Goal: Check status: Check status

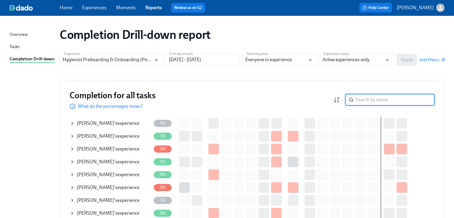
click at [372, 99] on input "search" at bounding box center [395, 100] width 79 height 12
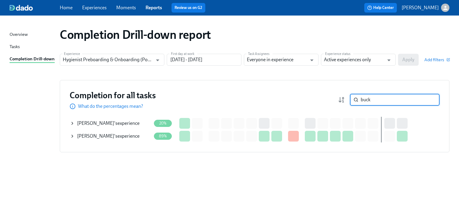
type input "buck"
click at [71, 124] on icon at bounding box center [72, 123] width 5 height 5
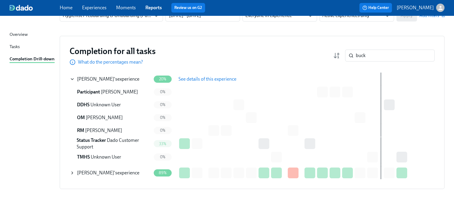
scroll to position [49, 0]
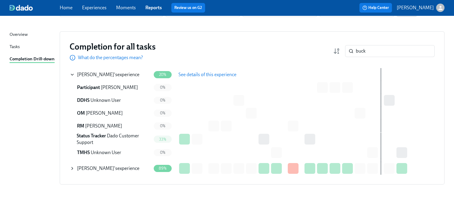
click at [163, 141] on span "33%" at bounding box center [163, 139] width 15 height 4
click at [162, 153] on span "0%" at bounding box center [163, 152] width 13 height 4
click at [86, 152] on span "TMHS" at bounding box center [83, 153] width 13 height 6
click at [13, 45] on div "Tasks" at bounding box center [15, 46] width 10 height 7
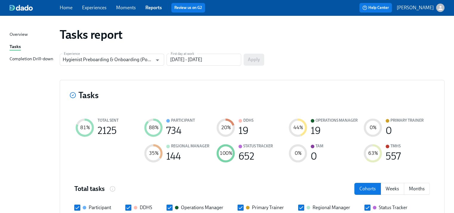
click at [22, 34] on div "Overview" at bounding box center [19, 34] width 18 height 7
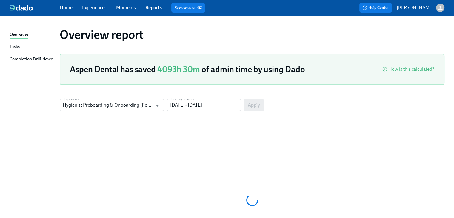
click at [17, 48] on div "Tasks" at bounding box center [15, 46] width 10 height 7
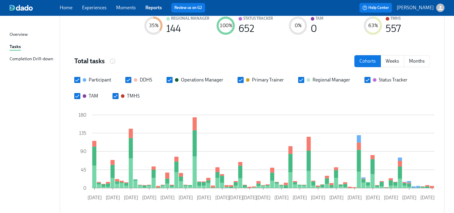
scroll to position [128, 0]
click at [130, 99] on div "TMHS" at bounding box center [133, 96] width 13 height 7
click at [118, 99] on input "TMHS" at bounding box center [115, 96] width 5 height 5
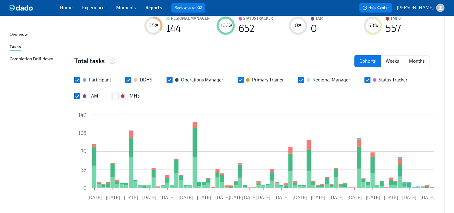
click at [130, 99] on div "TMHS" at bounding box center [133, 96] width 13 height 7
click at [118, 99] on input "TMHS" at bounding box center [115, 96] width 5 height 5
checkbox input "true"
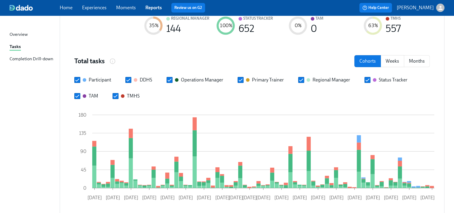
click at [41, 58] on div "Completion Drill-down" at bounding box center [32, 59] width 44 height 7
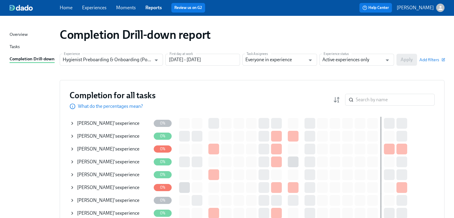
click at [62, 6] on link "Home" at bounding box center [66, 8] width 13 height 6
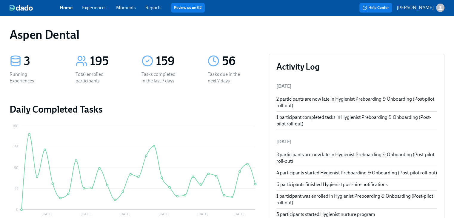
click at [66, 9] on link "Home" at bounding box center [66, 8] width 13 height 6
click at [152, 5] on link "Reports" at bounding box center [153, 8] width 16 height 6
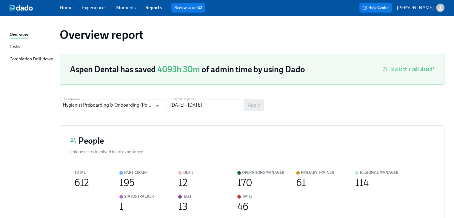
click at [37, 58] on div "Completion Drill-down" at bounding box center [32, 59] width 44 height 7
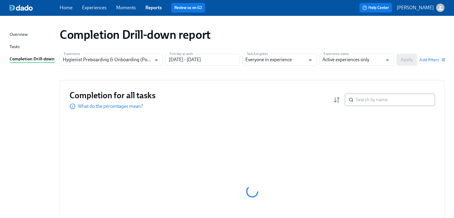
click at [367, 98] on input "search" at bounding box center [395, 100] width 79 height 12
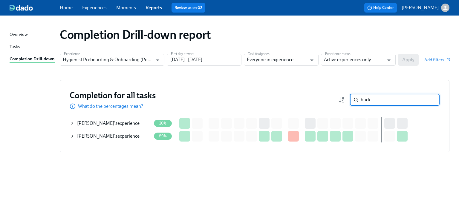
type input "buck"
click at [72, 122] on icon at bounding box center [72, 123] width 5 height 5
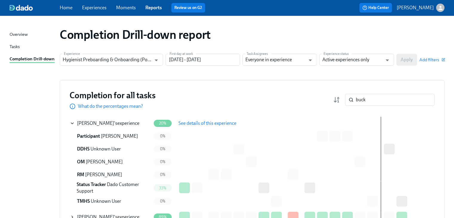
click at [218, 123] on span "See details of this experience" at bounding box center [208, 123] width 58 height 6
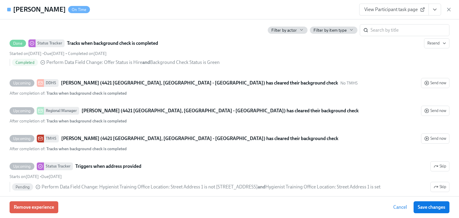
scroll to position [173, 0]
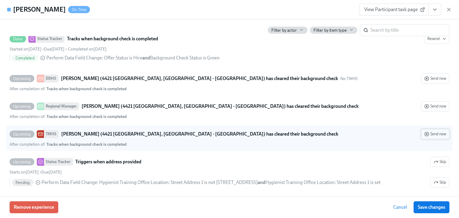
click at [433, 137] on span "Send now" at bounding box center [435, 134] width 22 height 6
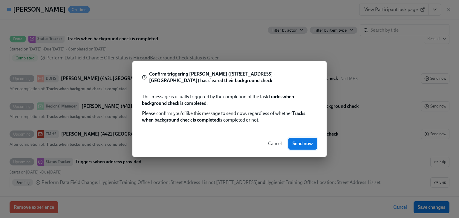
click at [300, 144] on span "Send now" at bounding box center [302, 144] width 20 height 6
click at [307, 143] on span "Send now" at bounding box center [302, 144] width 20 height 6
click at [275, 144] on span "Cancel" at bounding box center [275, 144] width 14 height 6
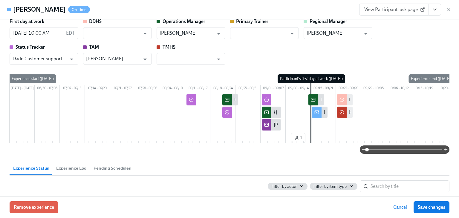
scroll to position [0, 0]
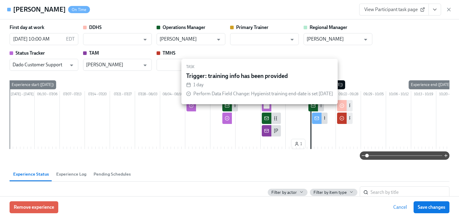
click at [266, 108] on input "checkbox" at bounding box center [266, 105] width 5 height 5
checkbox input "true"
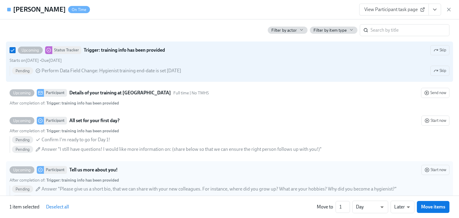
scroll to position [369, 0]
